Goal: Task Accomplishment & Management: Manage account settings

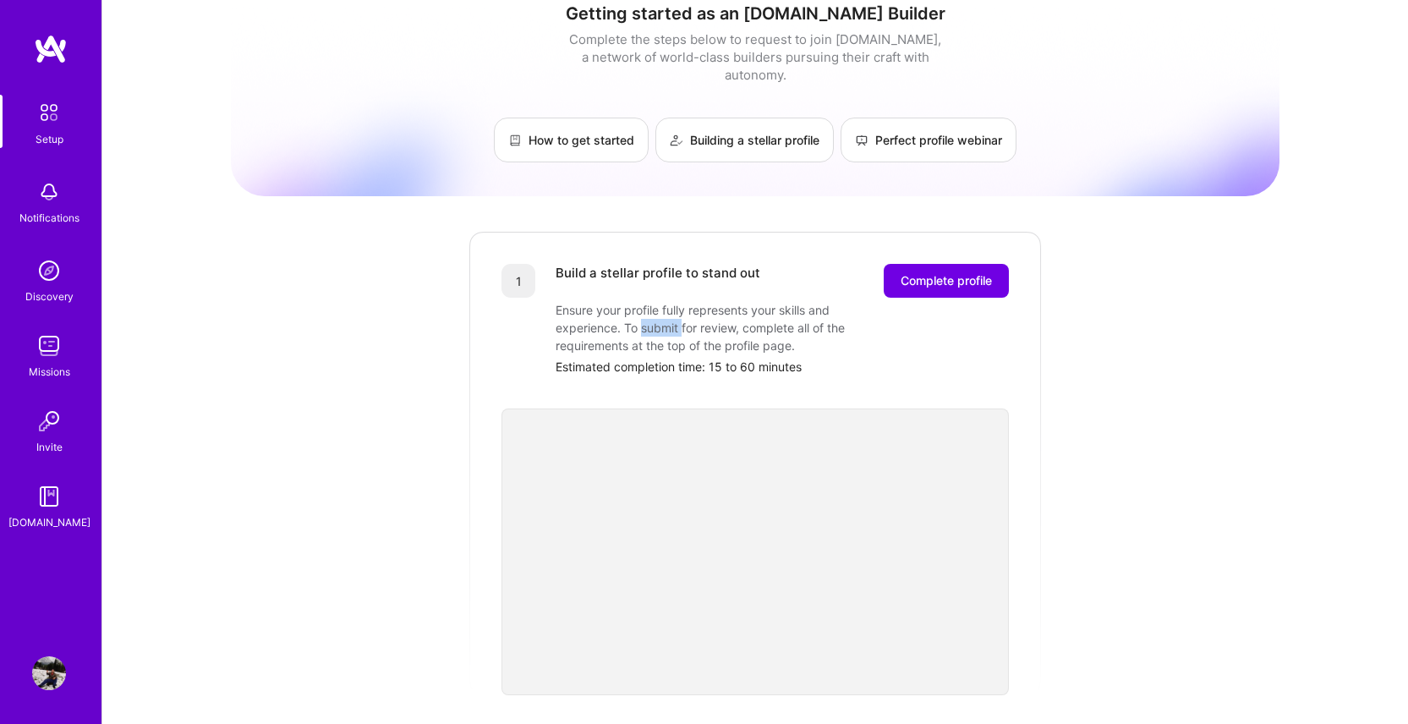
scroll to position [1, 0]
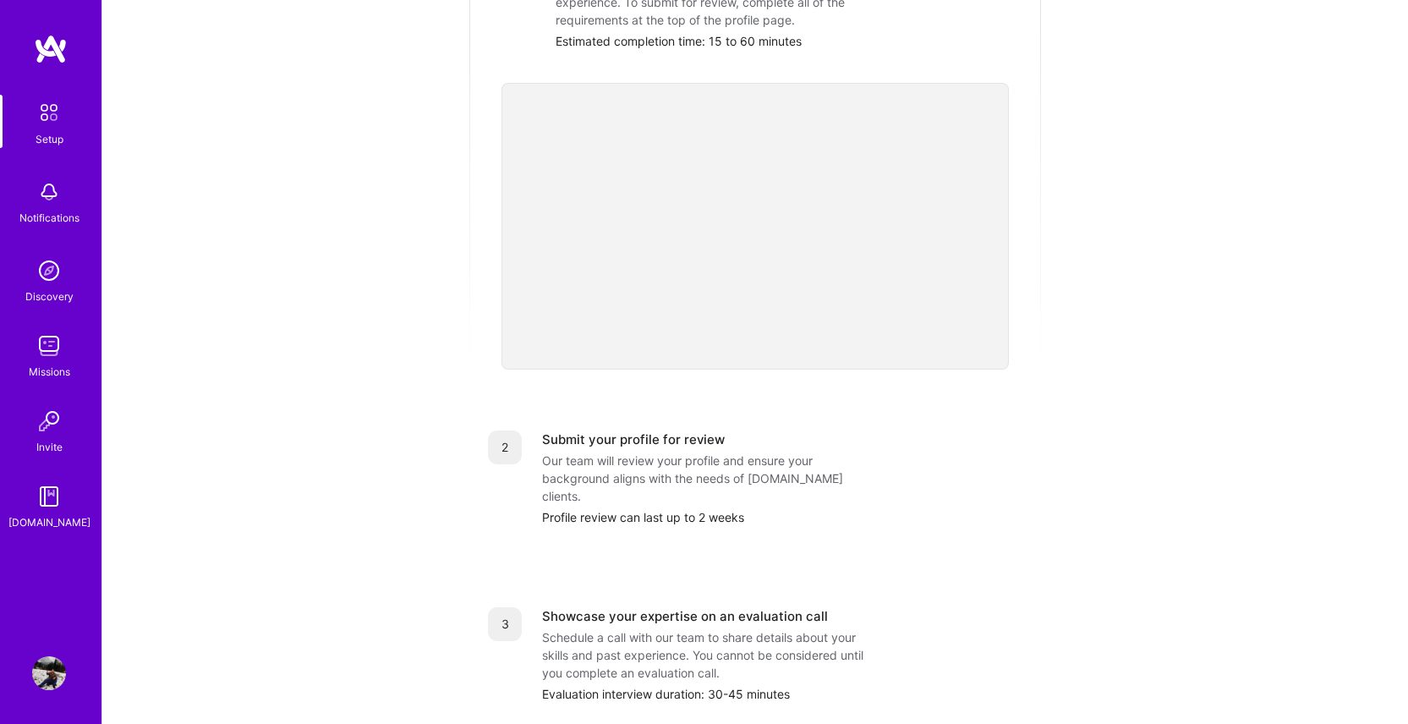
scroll to position [421, 0]
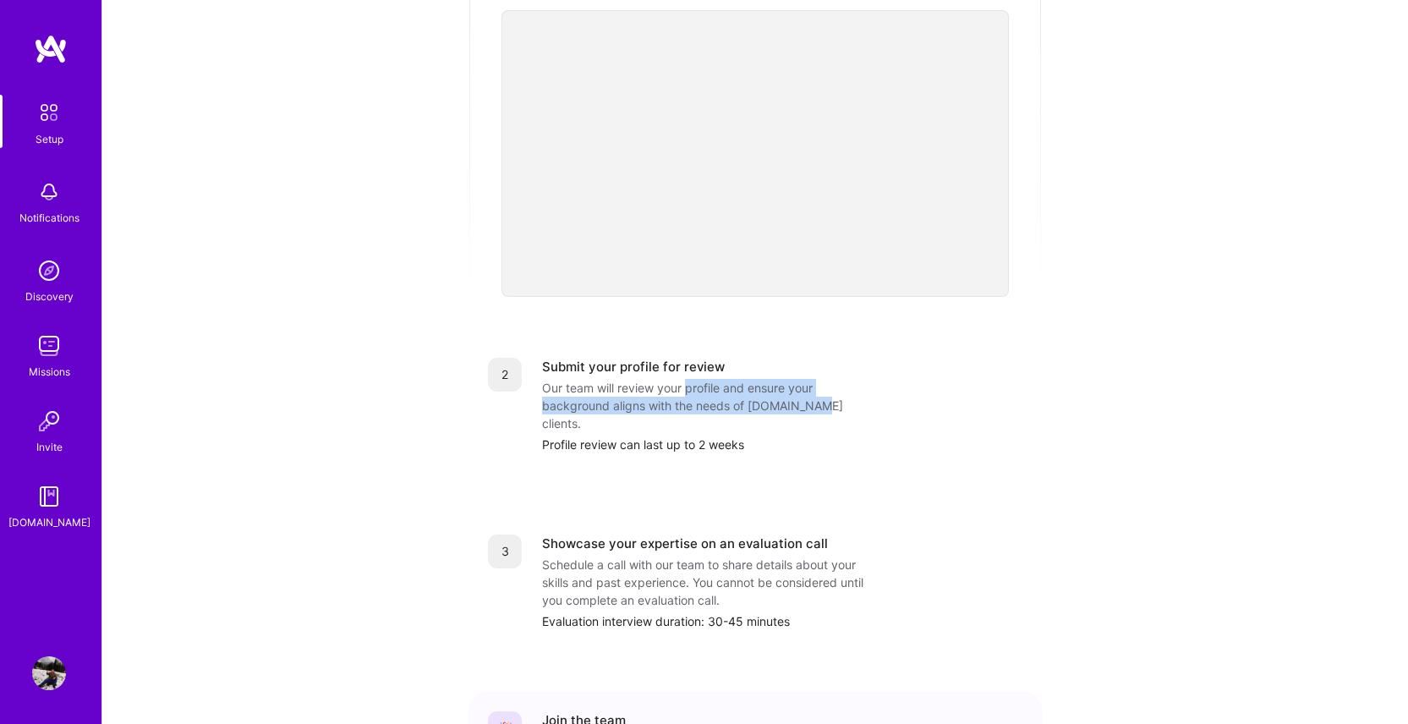
drag, startPoint x: 689, startPoint y: 370, endPoint x: 809, endPoint y: 384, distance: 120.8
click at [809, 384] on div "Our team will review your profile and ensure your background aligns with the ne…" at bounding box center [711, 405] width 338 height 53
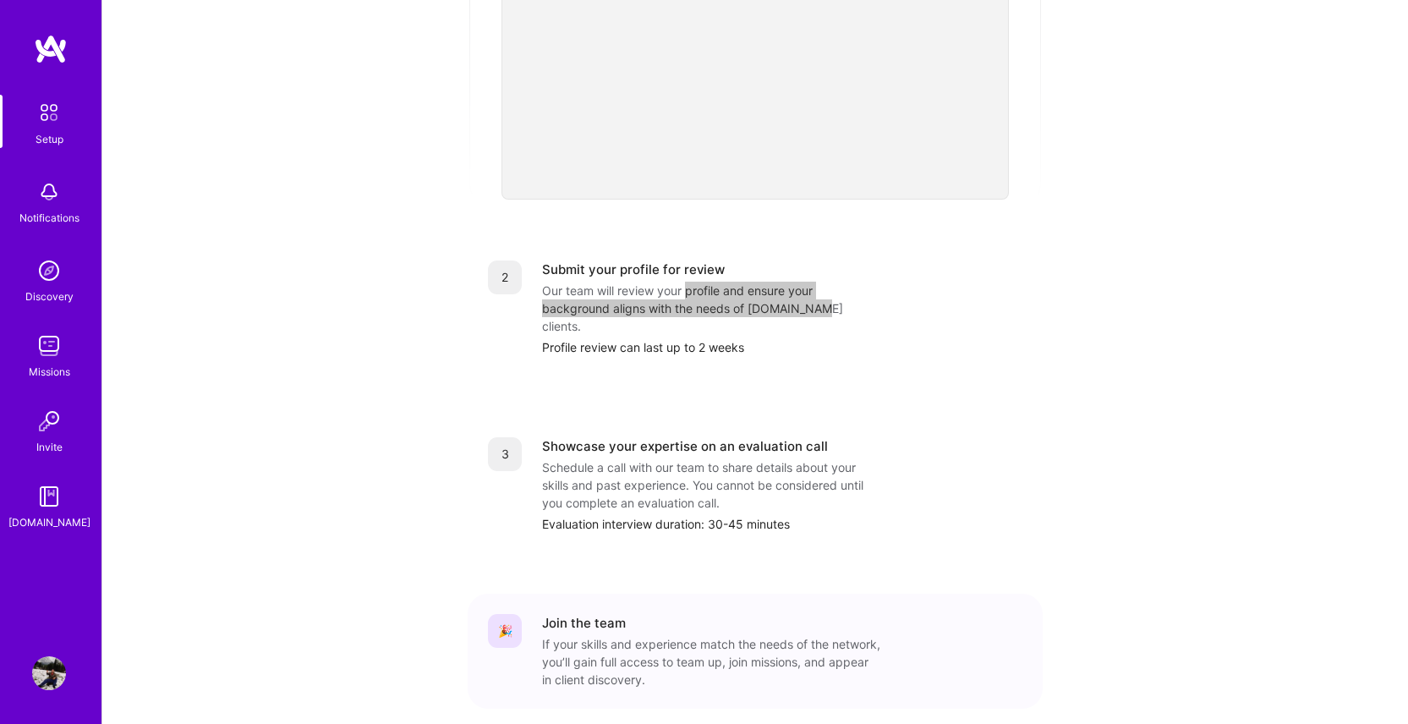
scroll to position [502, 0]
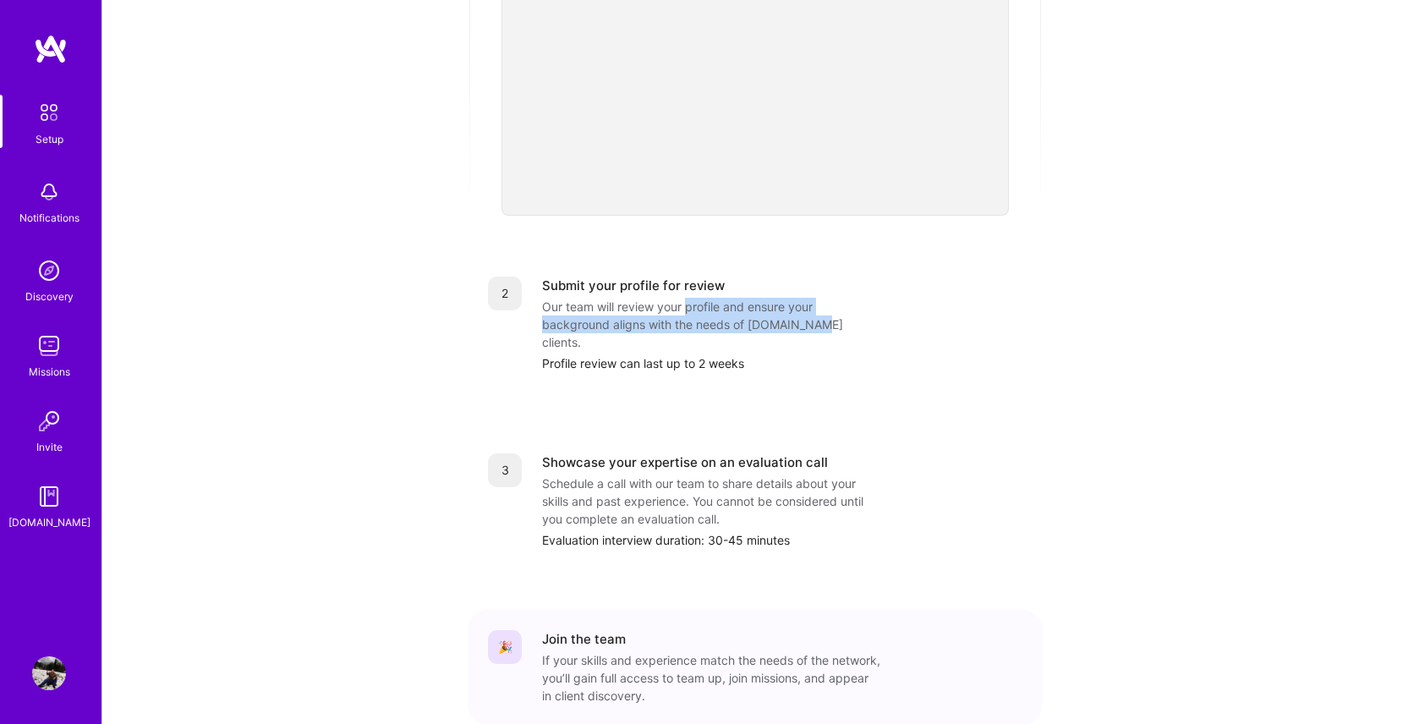
click at [52, 506] on img at bounding box center [49, 496] width 34 height 34
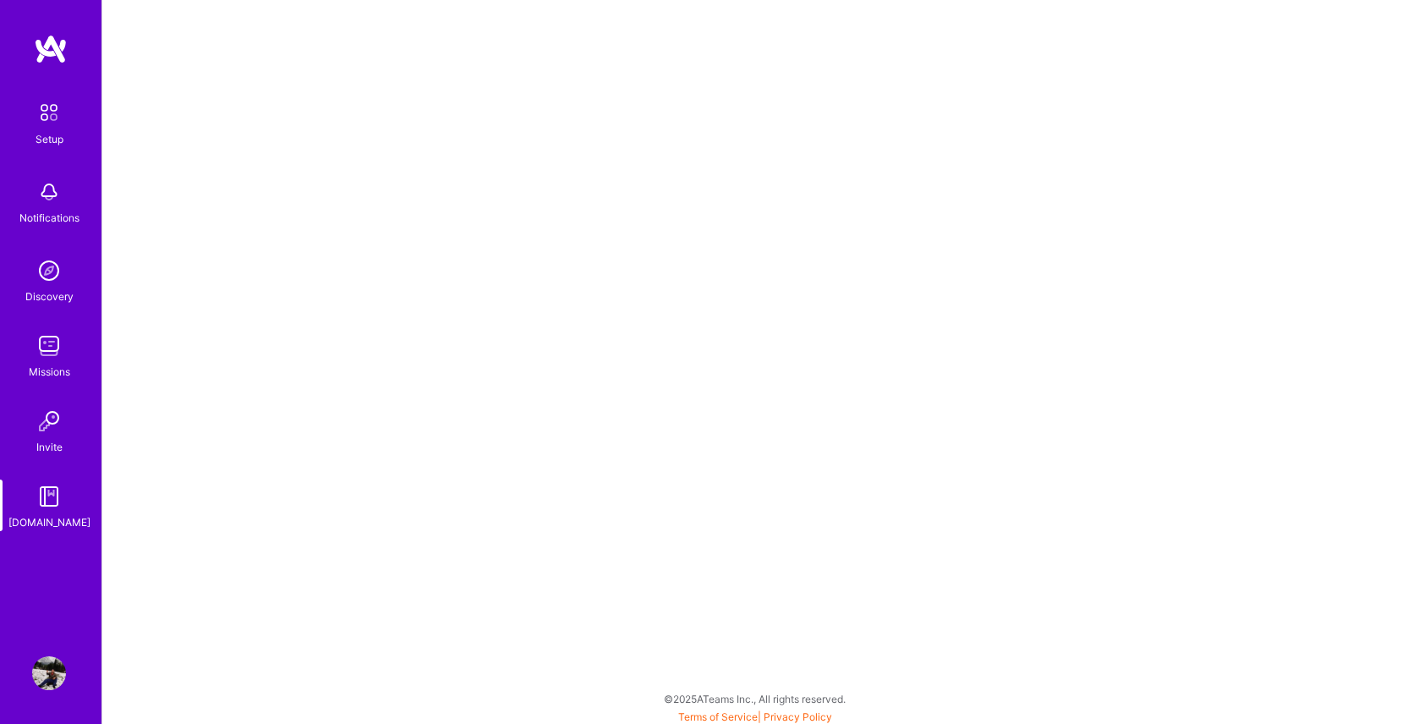
click at [47, 513] on div "[DOMAIN_NAME]" at bounding box center [49, 522] width 82 height 18
click at [43, 506] on img at bounding box center [49, 496] width 34 height 34
click at [58, 505] on img at bounding box center [49, 496] width 34 height 34
click at [48, 505] on img at bounding box center [49, 496] width 34 height 34
click at [54, 40] on img at bounding box center [51, 49] width 34 height 30
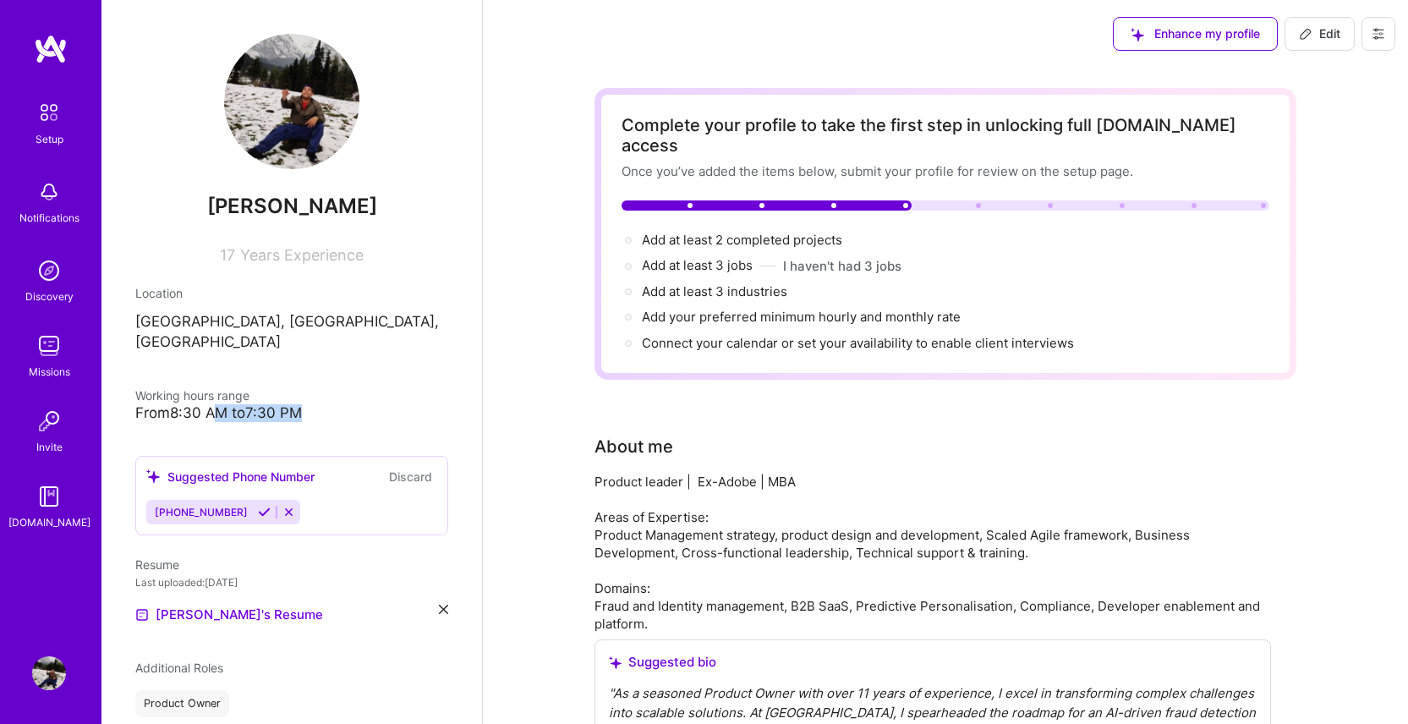
drag, startPoint x: 216, startPoint y: 393, endPoint x: 309, endPoint y: 392, distance: 93.8
click at [309, 404] on div "From 8:30 AM to 7:30 PM" at bounding box center [291, 413] width 313 height 18
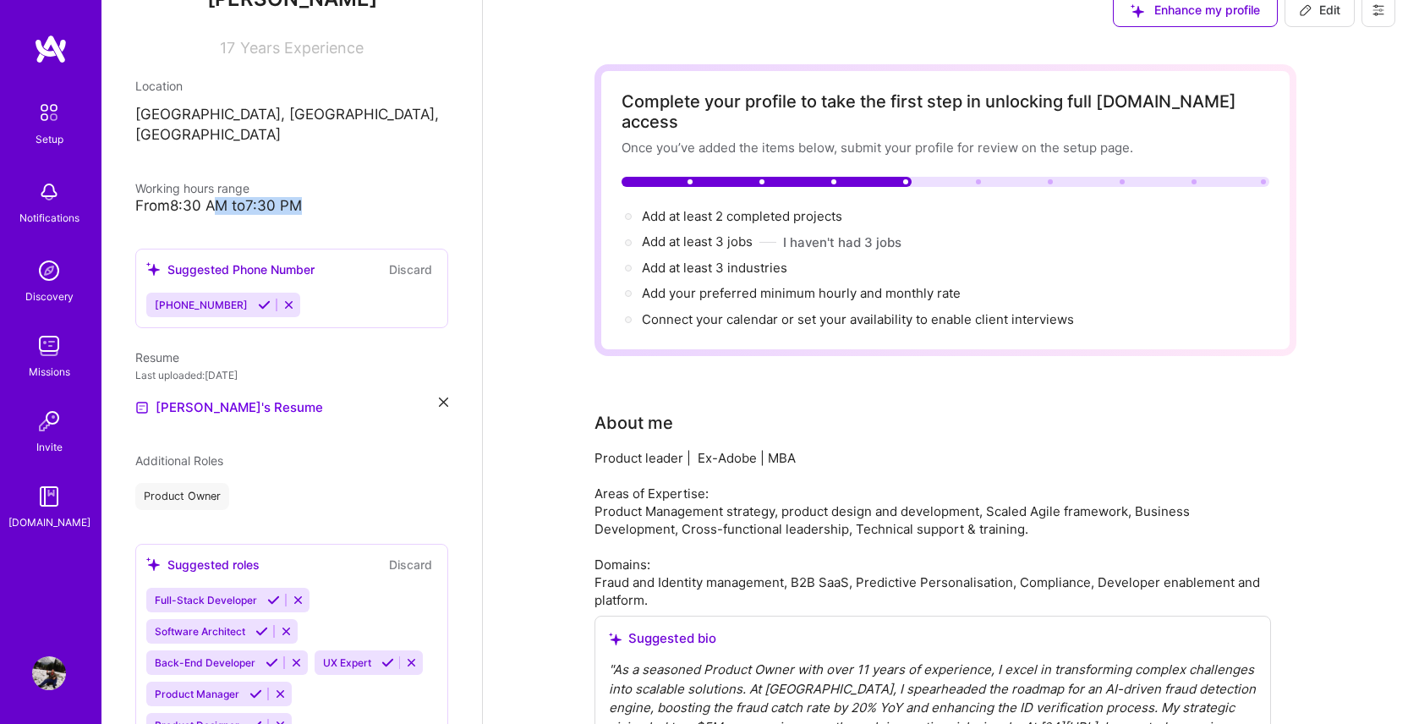
scroll to position [211, 0]
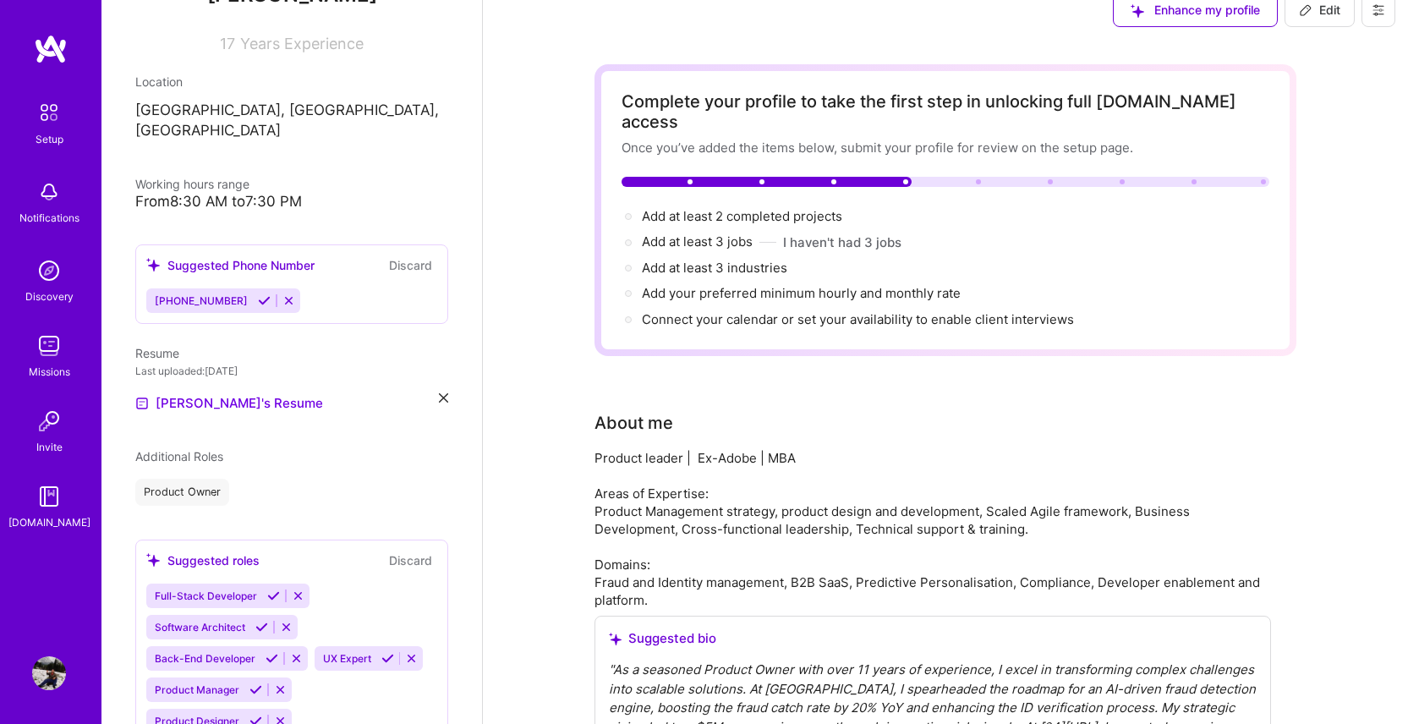
click at [439, 393] on icon at bounding box center [443, 397] width 9 height 9
click at [223, 393] on span "PDF file format" at bounding box center [227, 402] width 116 height 18
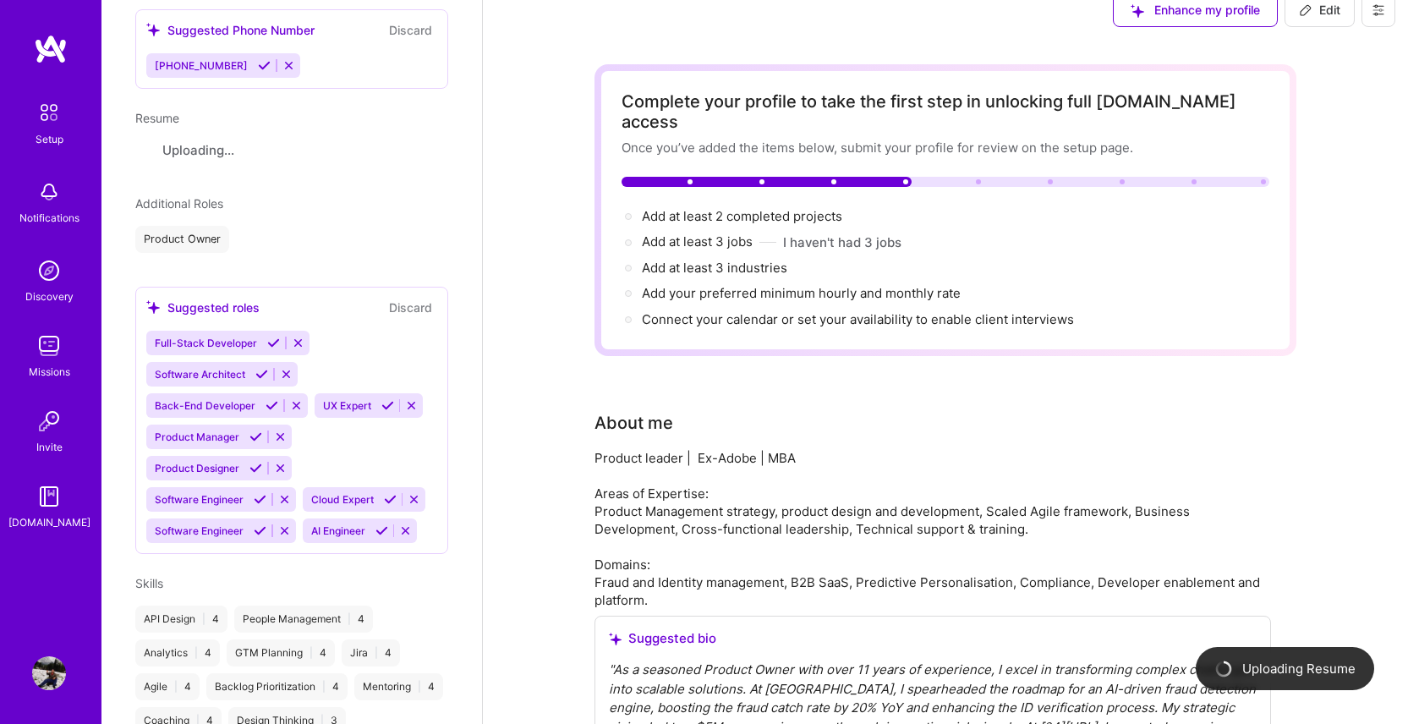
scroll to position [457, 0]
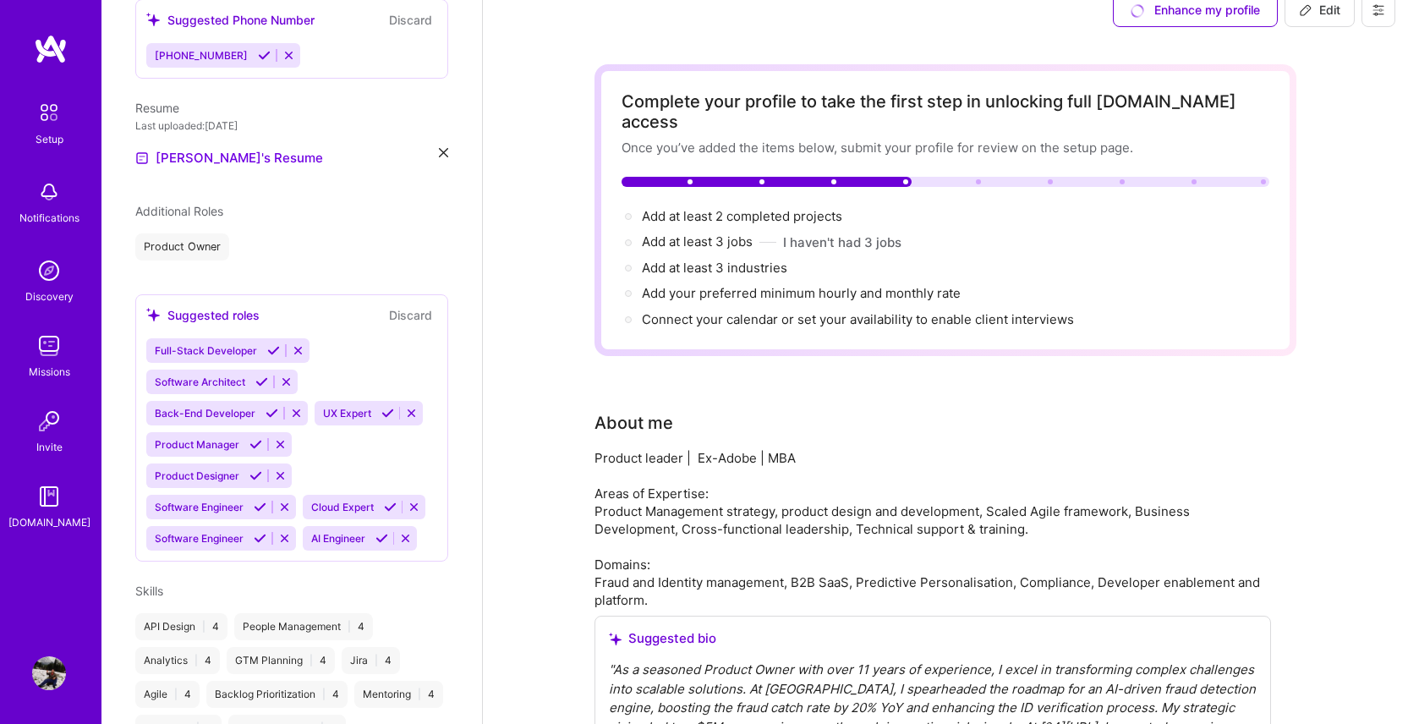
click at [296, 407] on icon at bounding box center [296, 413] width 13 height 13
click at [287, 375] on icon at bounding box center [286, 381] width 13 height 13
click at [295, 338] on div "Full-Stack Developer" at bounding box center [227, 350] width 163 height 25
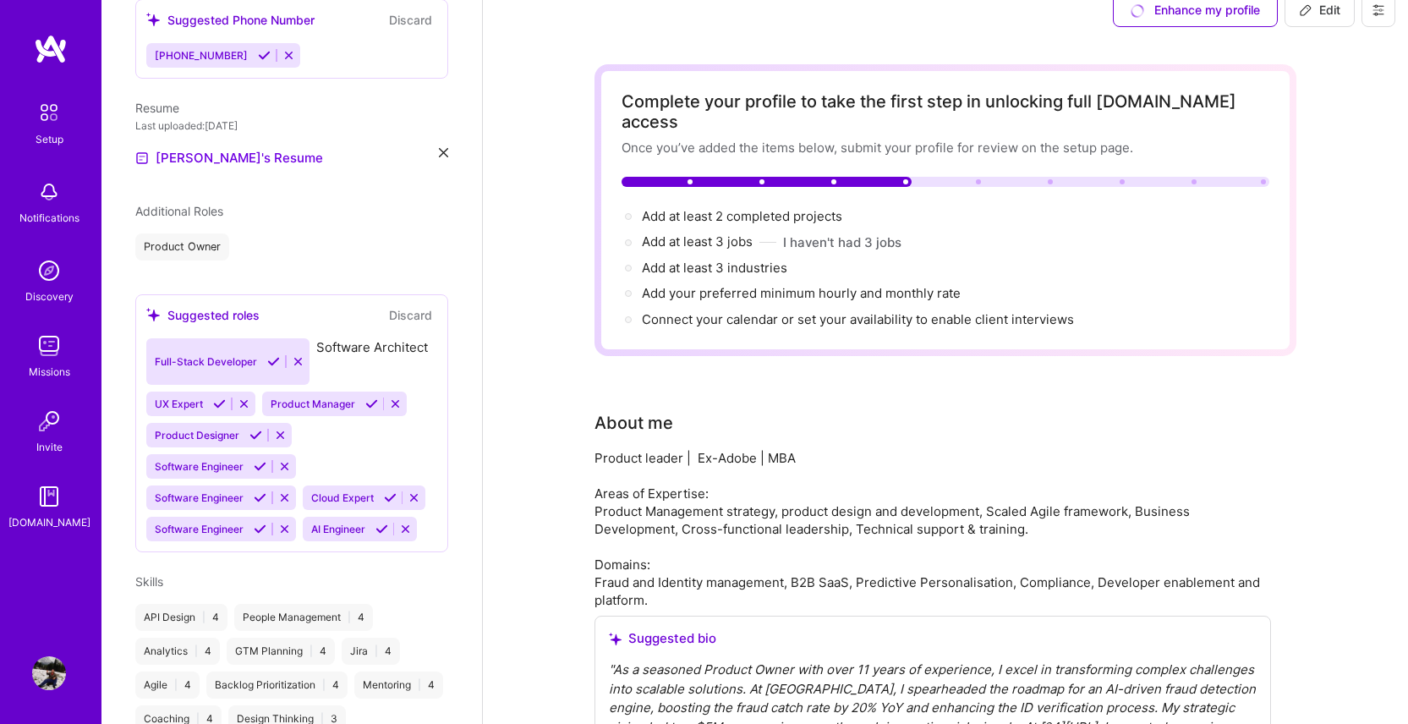
click at [295, 355] on icon at bounding box center [298, 361] width 13 height 13
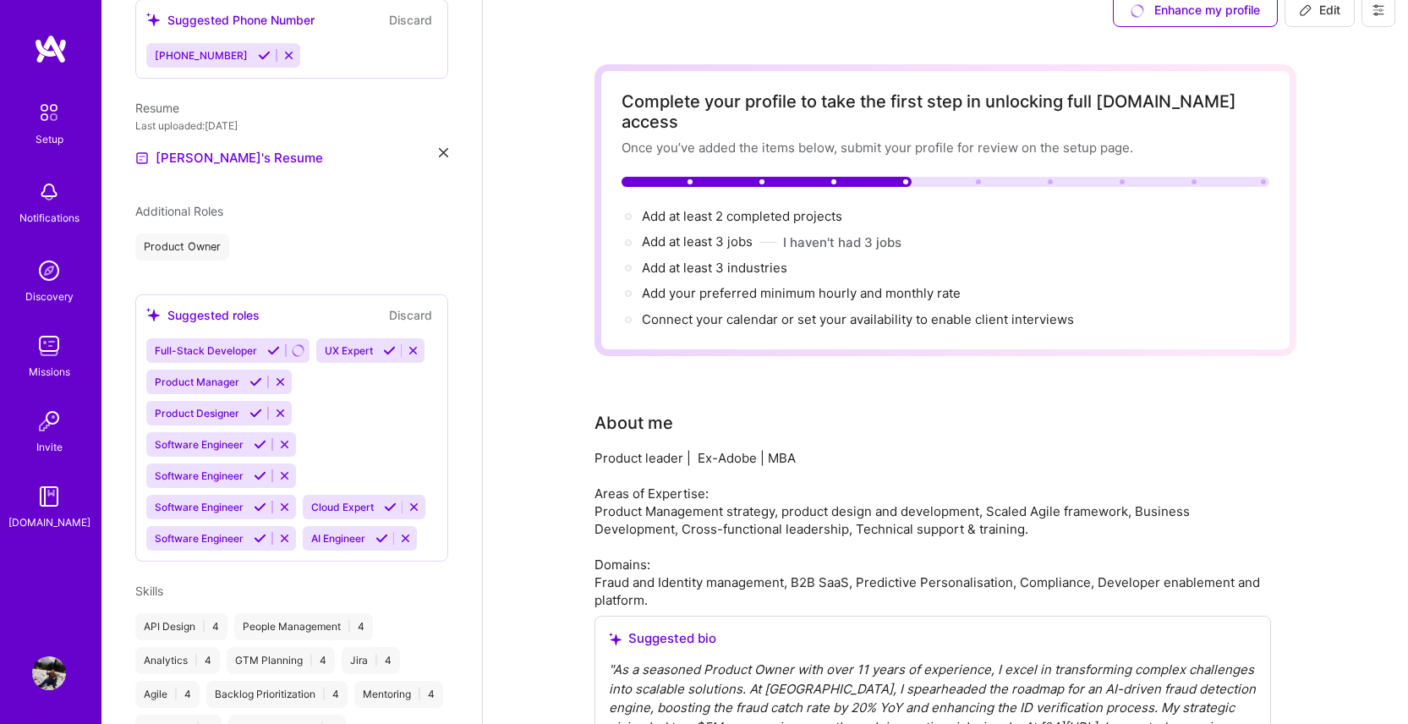
click at [413, 344] on icon at bounding box center [413, 350] width 13 height 13
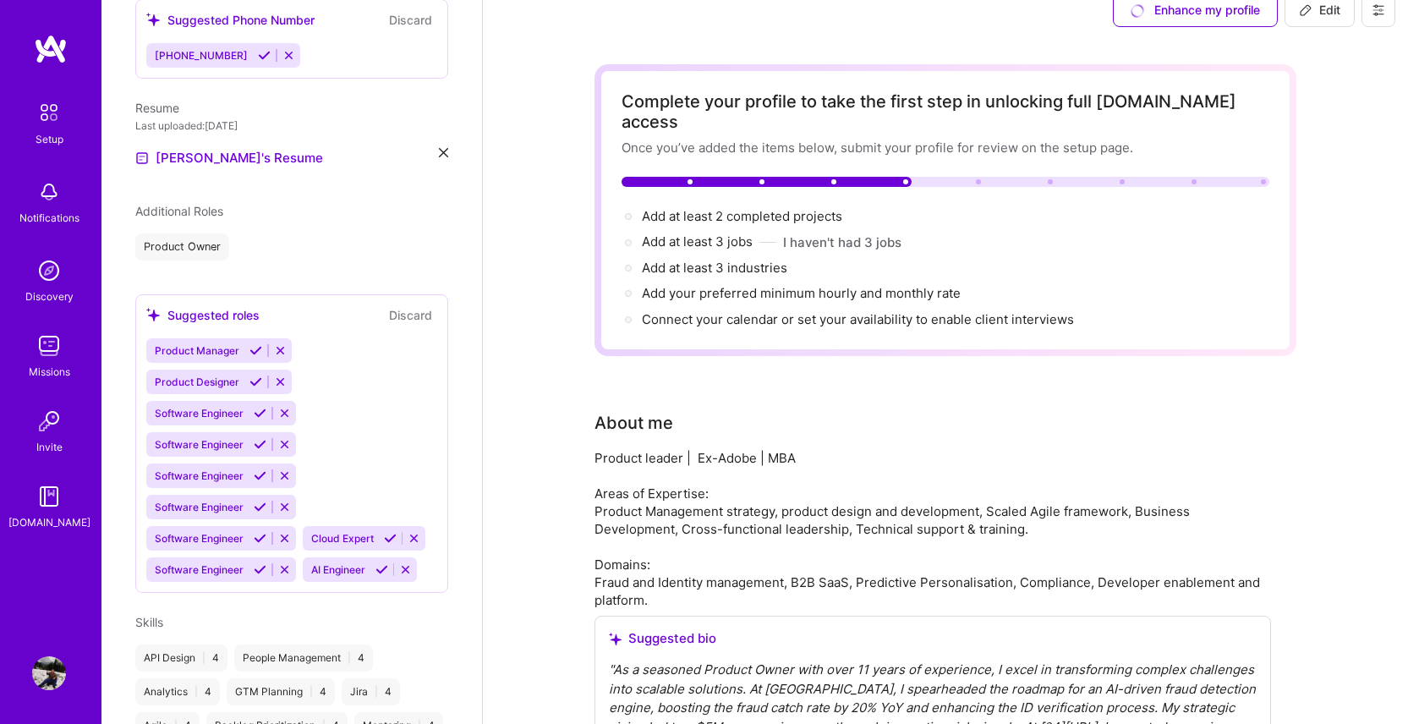
click at [408, 576] on icon at bounding box center [405, 569] width 13 height 13
click at [289, 576] on icon at bounding box center [284, 569] width 13 height 13
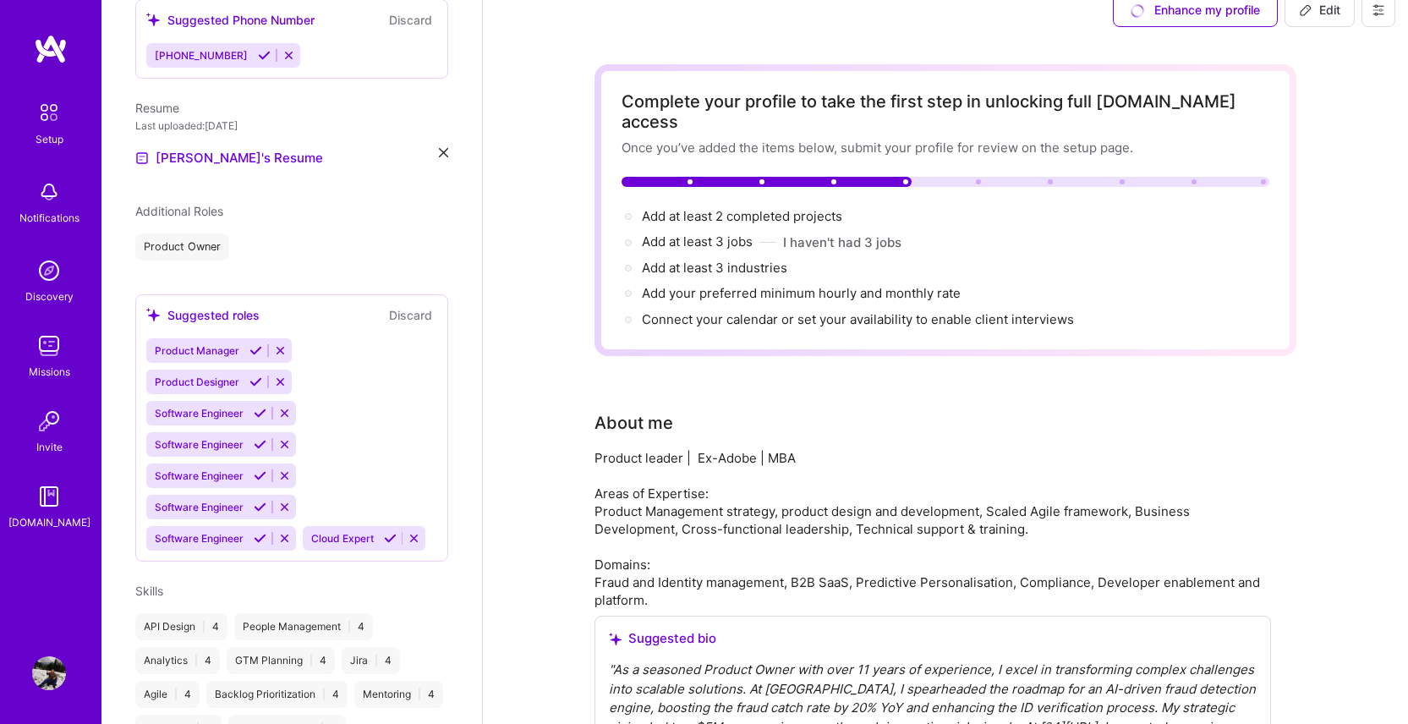
click at [407, 544] on icon at bounding box center [413, 538] width 13 height 13
click at [287, 532] on icon at bounding box center [284, 538] width 13 height 13
click at [287, 500] on icon at bounding box center [284, 506] width 13 height 13
click at [286, 469] on icon at bounding box center [284, 475] width 13 height 13
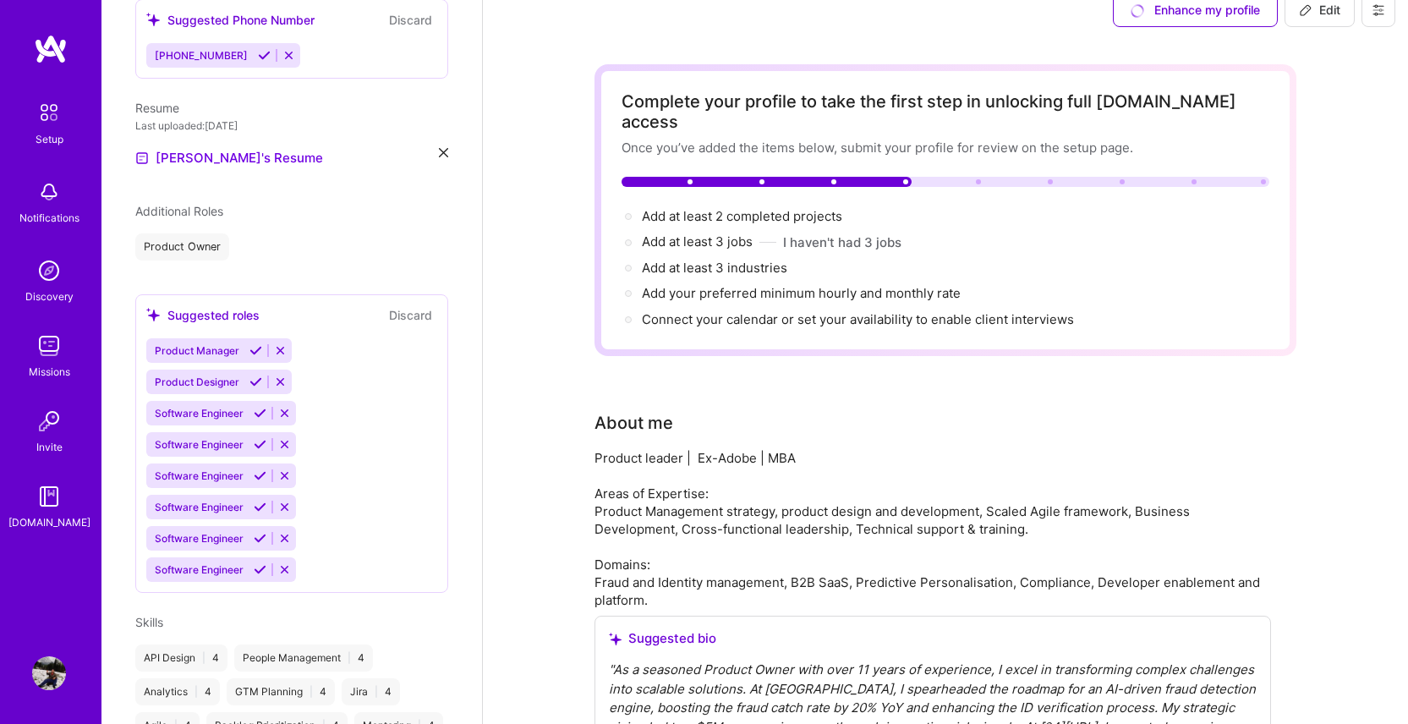
click at [286, 438] on icon at bounding box center [284, 444] width 13 height 13
click at [288, 407] on icon at bounding box center [284, 413] width 13 height 13
click at [287, 407] on icon at bounding box center [284, 413] width 13 height 13
click at [278, 375] on icon at bounding box center [280, 381] width 13 height 13
click at [286, 438] on icon at bounding box center [284, 444] width 13 height 13
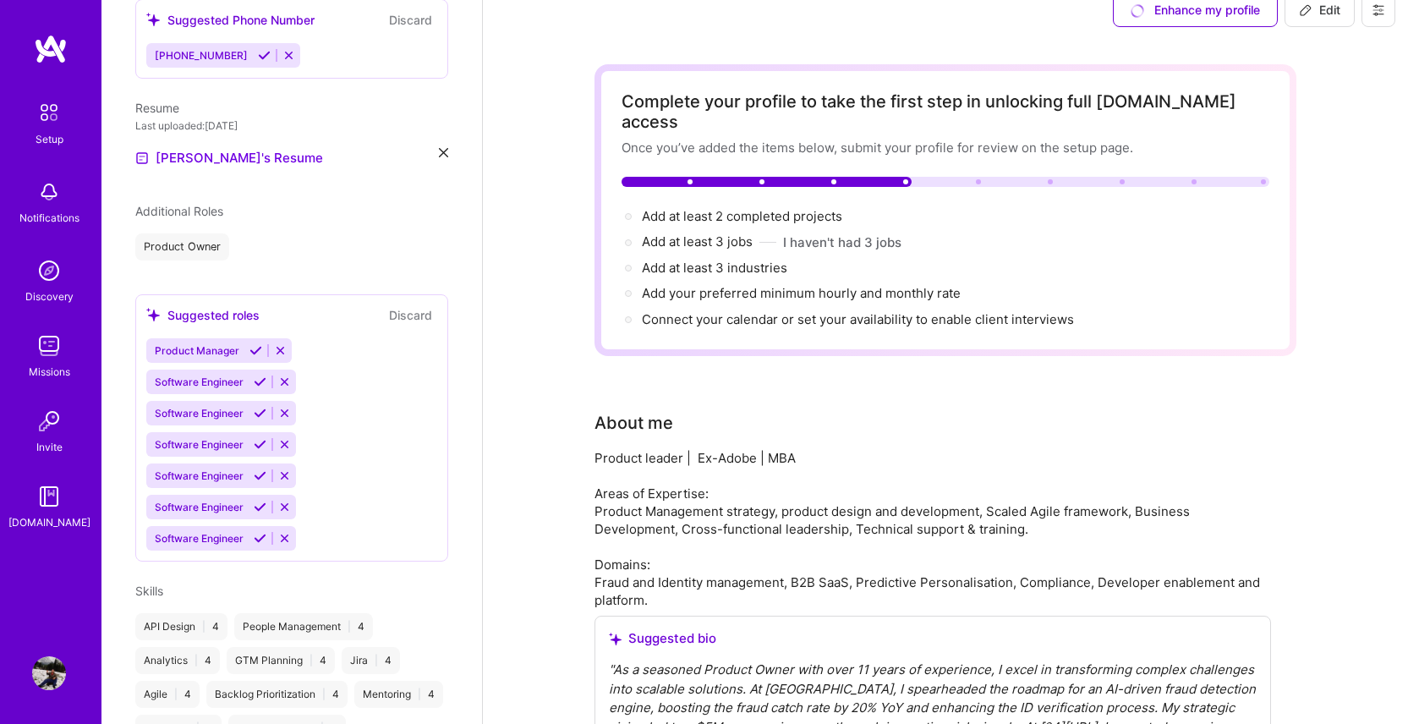
click at [287, 469] on icon at bounding box center [284, 475] width 13 height 13
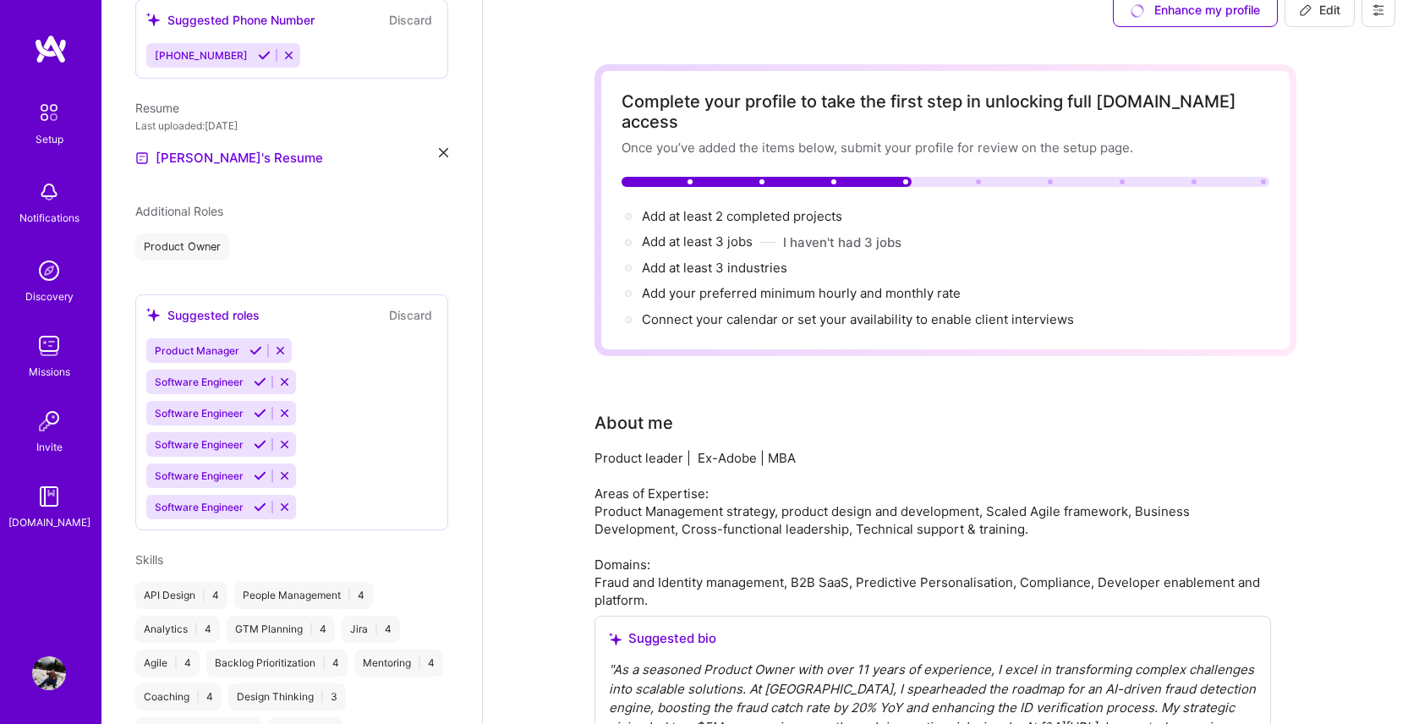
click at [285, 500] on icon at bounding box center [284, 506] width 13 height 13
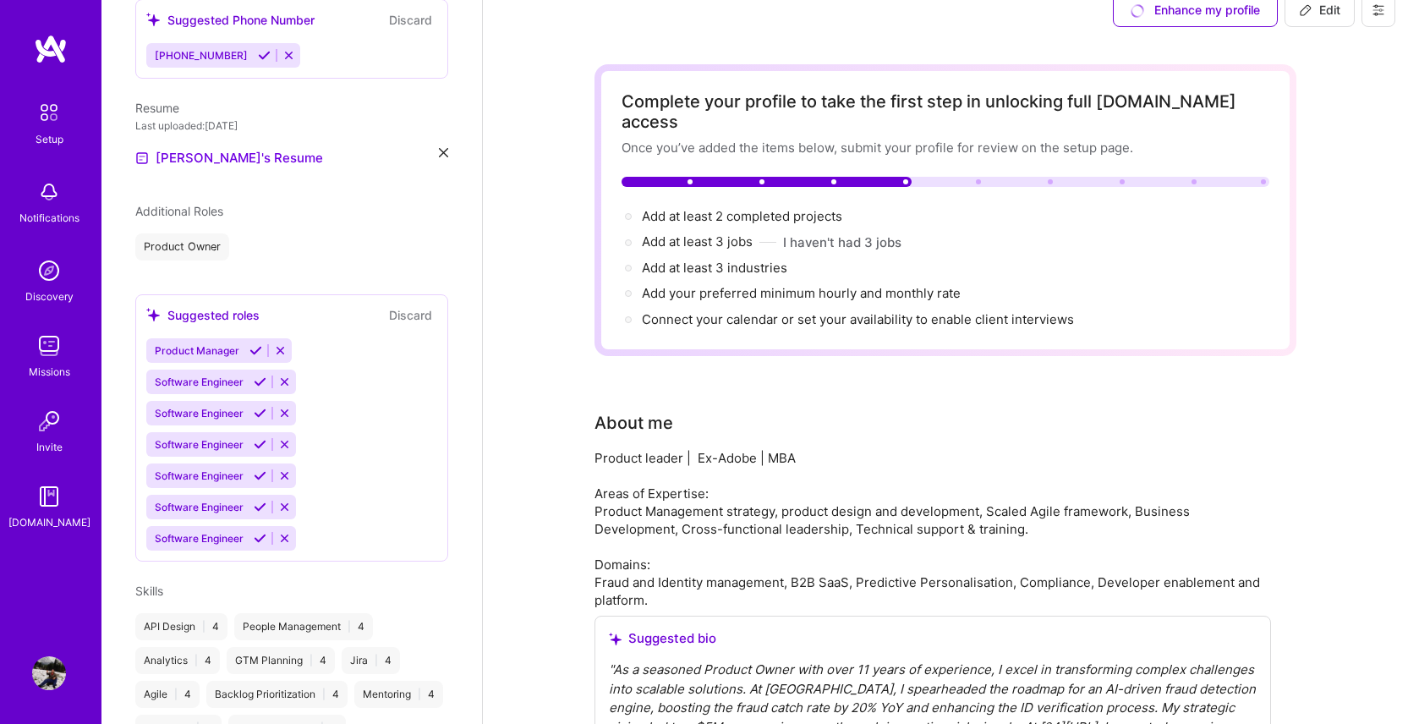
click at [361, 522] on div "Product Manager Software Engineer Software Engineer Software Engineer Software …" at bounding box center [291, 444] width 291 height 212
click at [353, 338] on div "Product Manager Software Engineer Software Engineer Software Engineer Software …" at bounding box center [291, 444] width 291 height 212
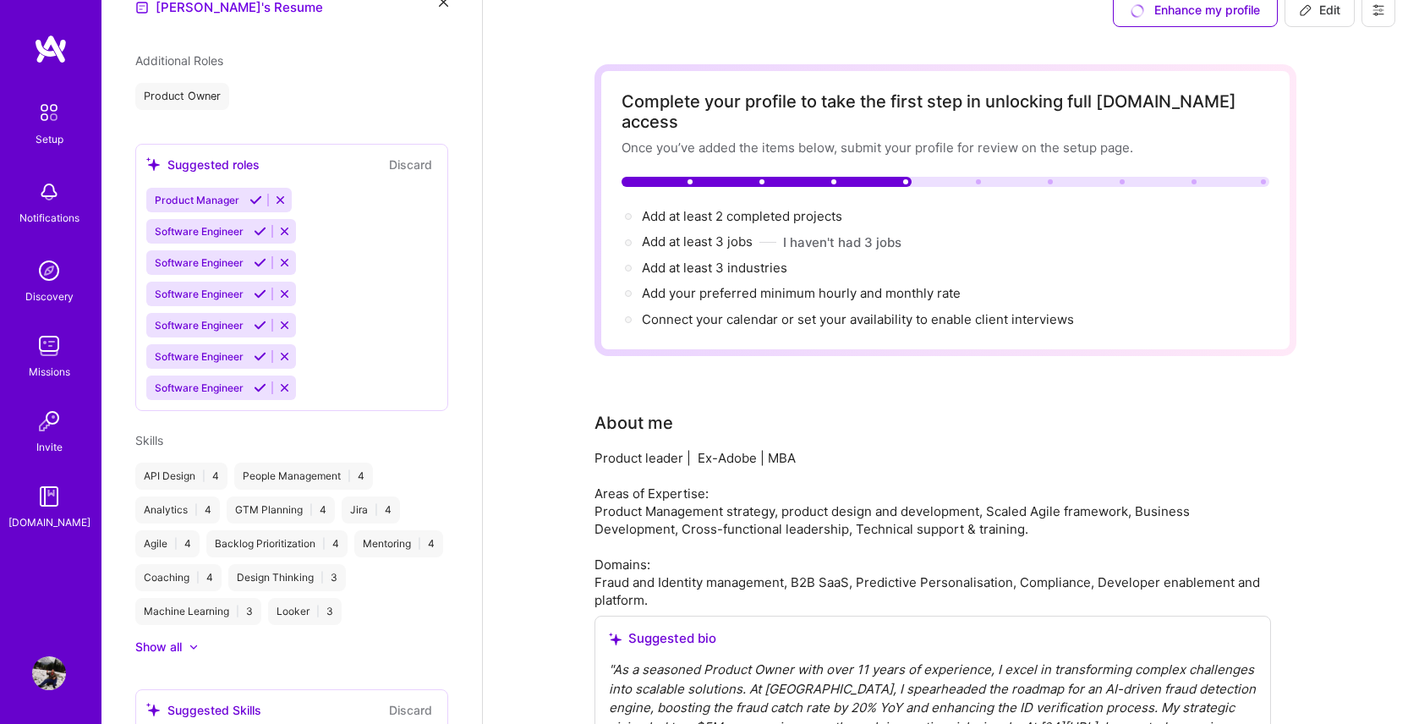
scroll to position [606, 0]
click at [257, 194] on icon at bounding box center [255, 200] width 13 height 13
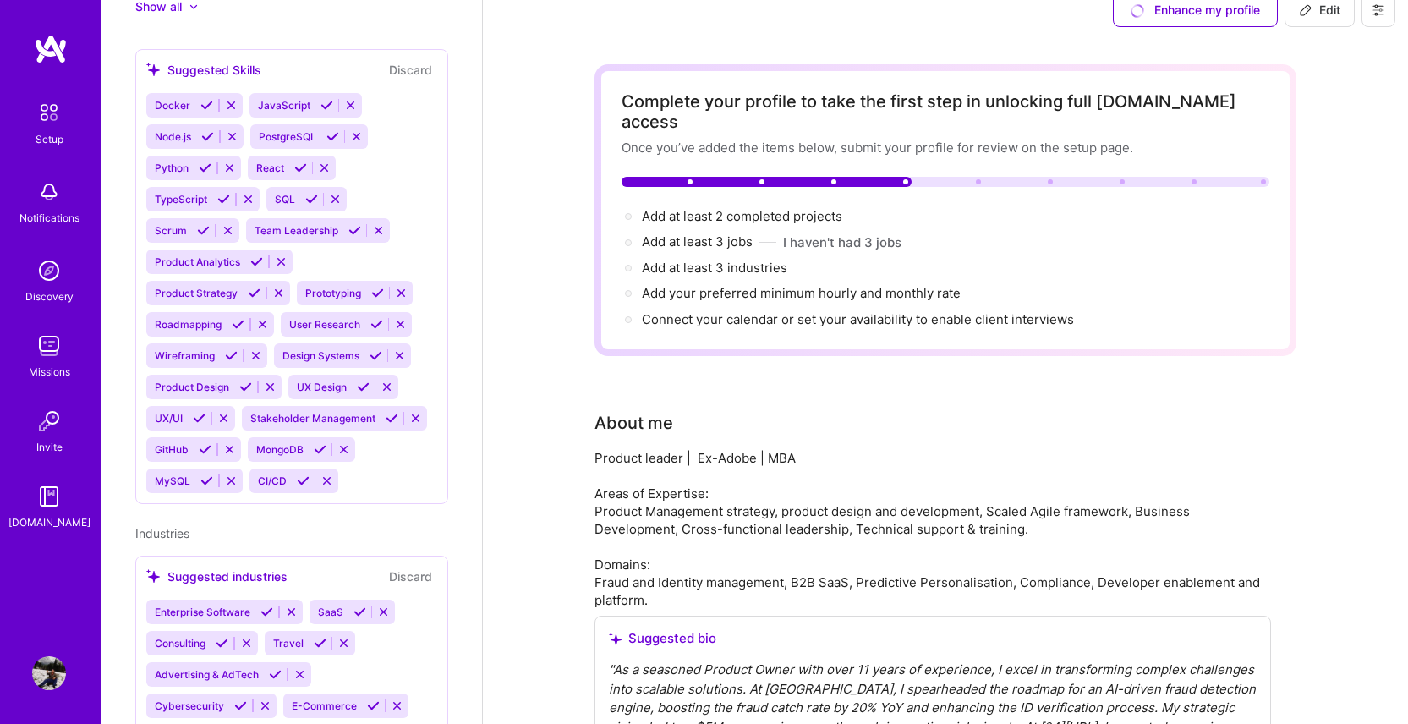
scroll to position [1351, 0]
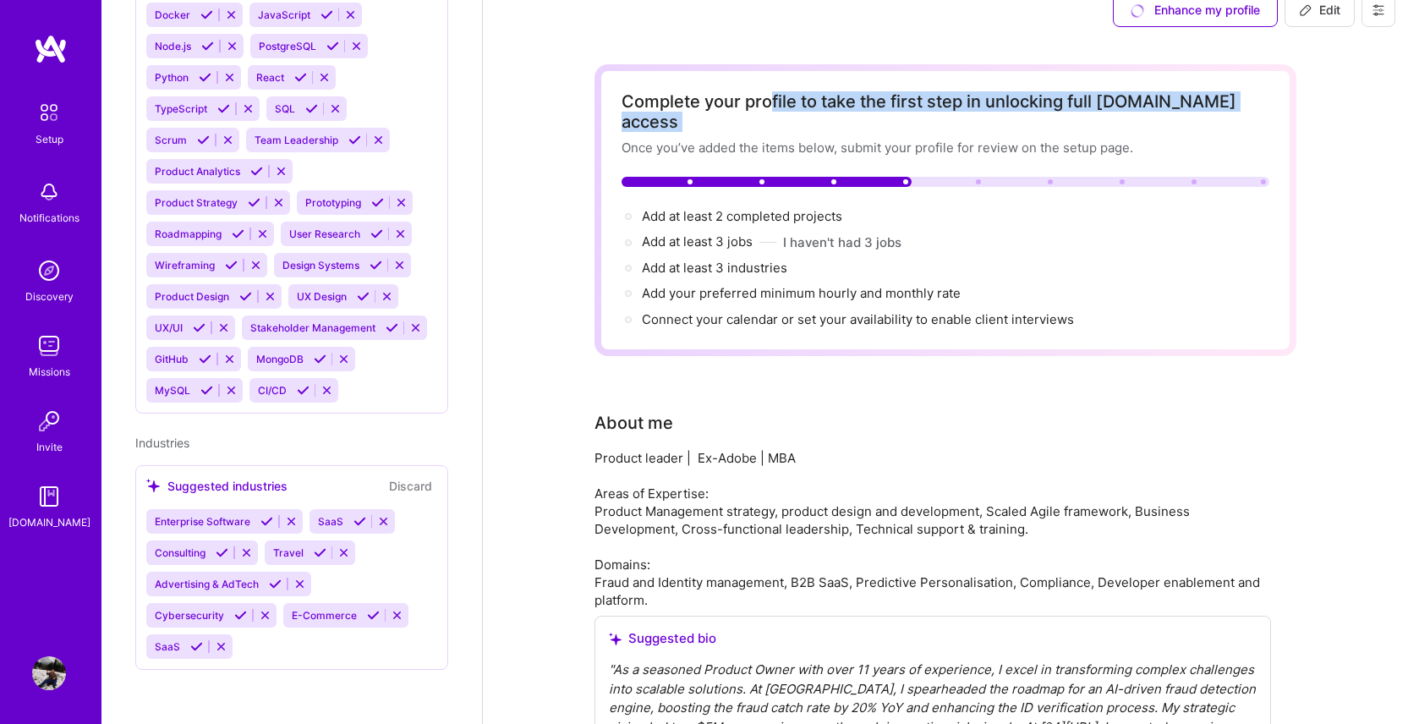
drag, startPoint x: 772, startPoint y: 105, endPoint x: 1043, endPoint y: 113, distance: 271.5
click at [1043, 113] on div "Complete your profile to take the first step in unlocking full [DOMAIN_NAME] ac…" at bounding box center [945, 210] width 648 height 238
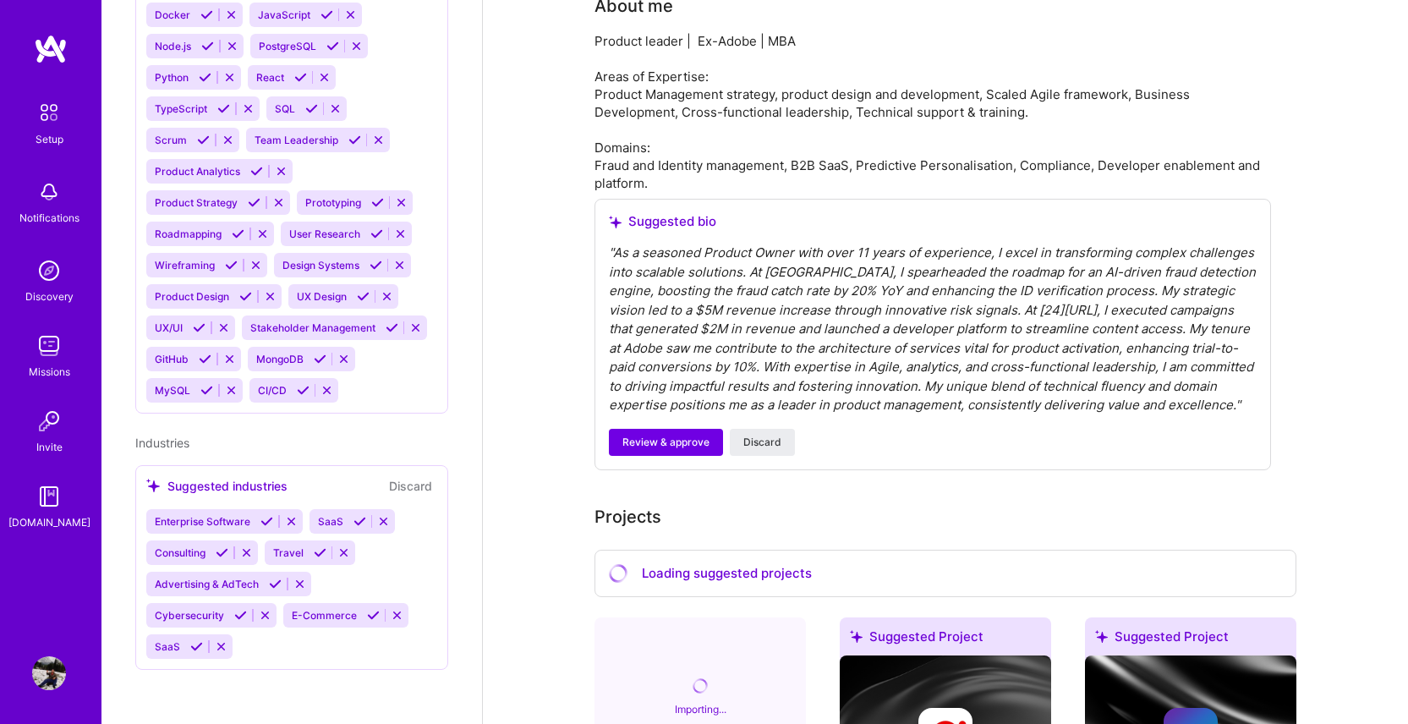
scroll to position [442, 0]
